Goal: Task Accomplishment & Management: Use online tool/utility

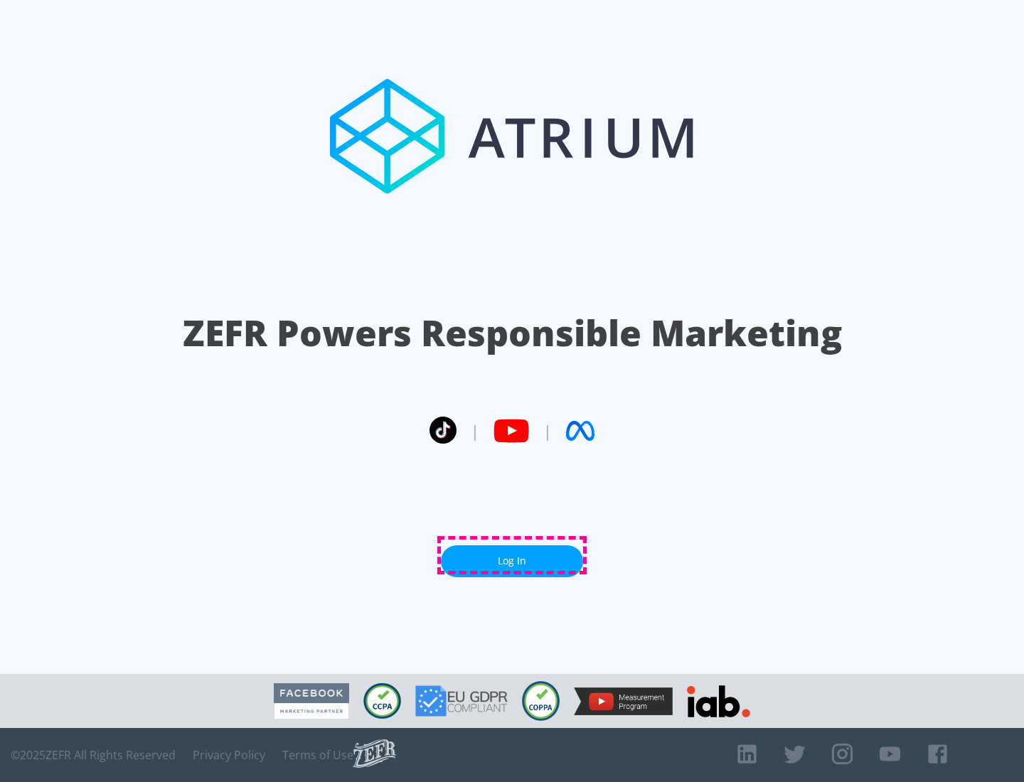
click at [512, 555] on link "Log In" at bounding box center [512, 561] width 142 height 32
